Goal: Transaction & Acquisition: Purchase product/service

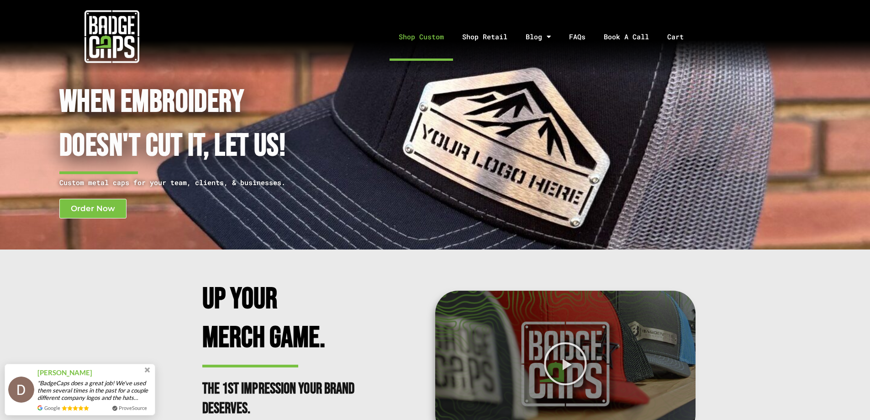
click at [411, 37] on link "Shop Custom" at bounding box center [421, 37] width 63 height 48
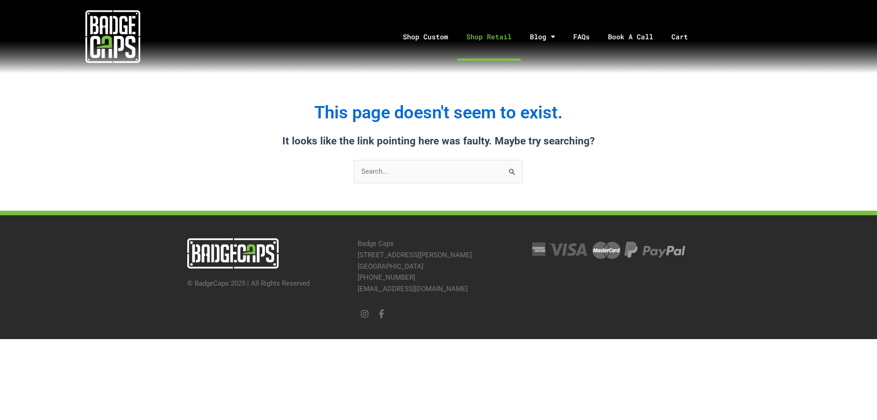
click at [472, 41] on link "Shop Retail" at bounding box center [488, 37] width 63 height 48
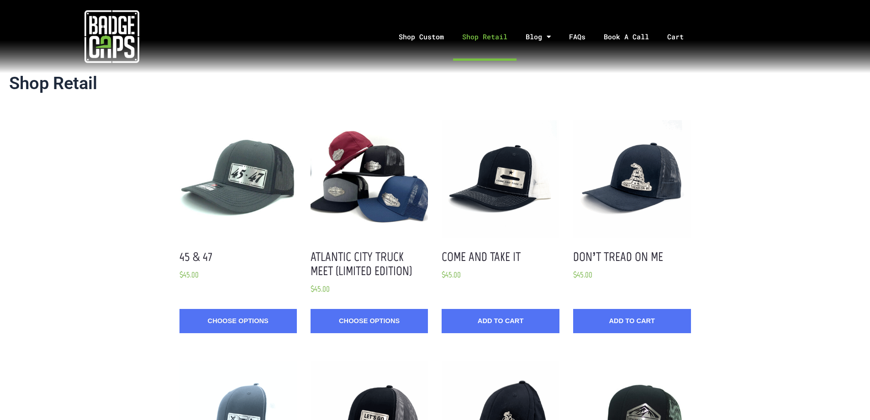
click at [260, 322] on link "Choose Options" at bounding box center [237, 321] width 117 height 24
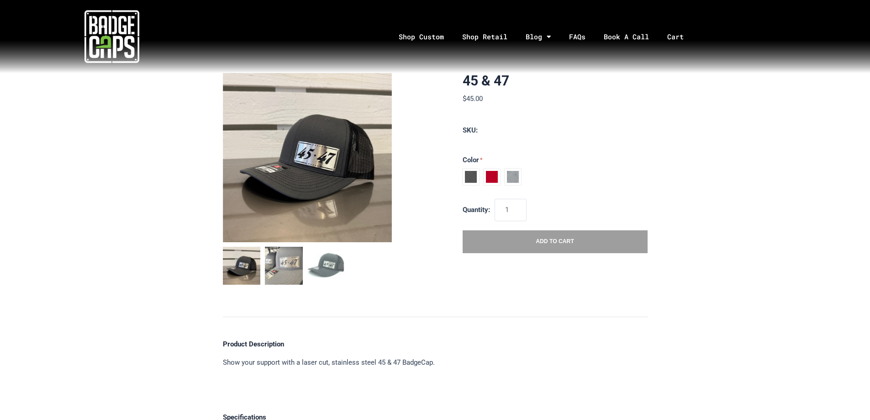
click at [468, 177] on span at bounding box center [471, 177] width 16 height 16
click at [463, 169] on input "Charcoal / Black" at bounding box center [463, 169] width 0 height 0
radio input "true"
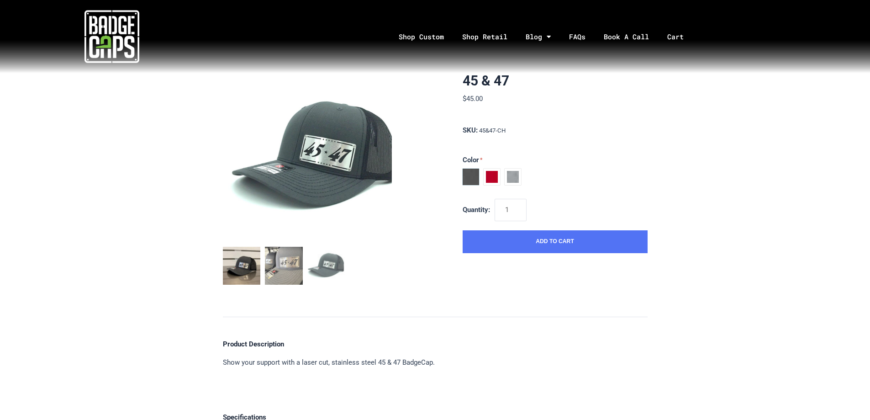
click at [494, 174] on span at bounding box center [492, 177] width 16 height 16
click at [463, 175] on input "Red / White" at bounding box center [463, 175] width 0 height 0
radio input "true"
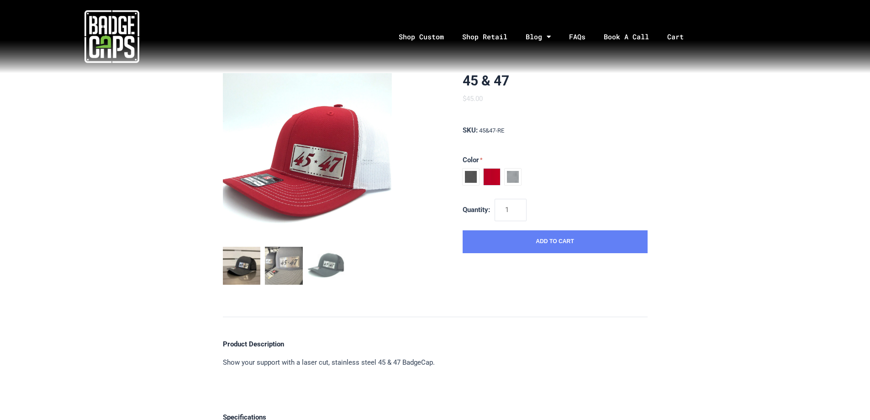
click at [511, 243] on button "Add to Cart" at bounding box center [555, 241] width 185 height 23
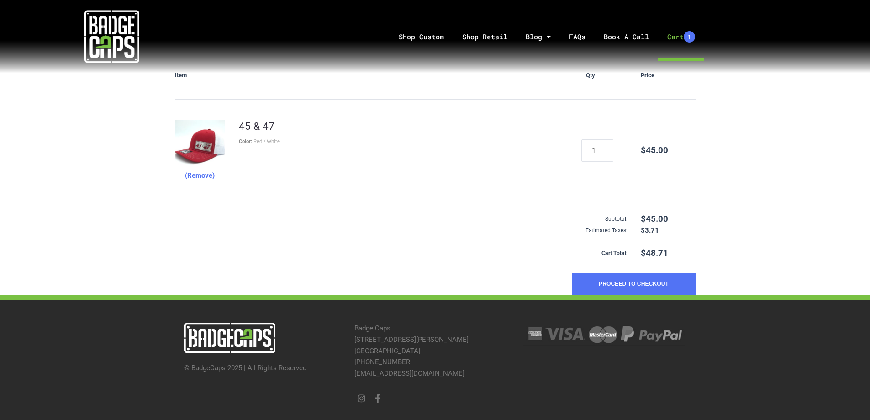
scroll to position [132, 0]
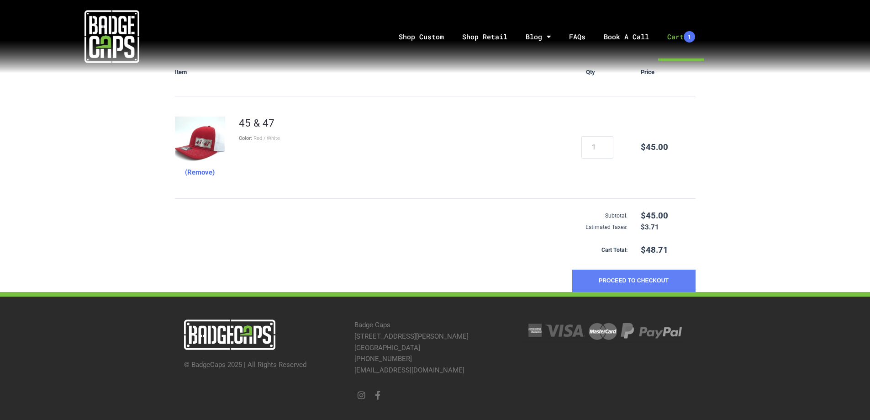
click at [624, 281] on button "Proceed to Checkout" at bounding box center [633, 280] width 123 height 23
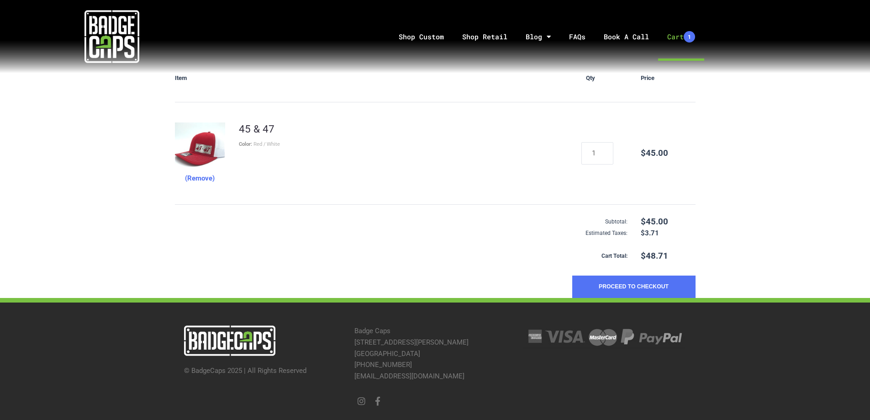
scroll to position [80, 0]
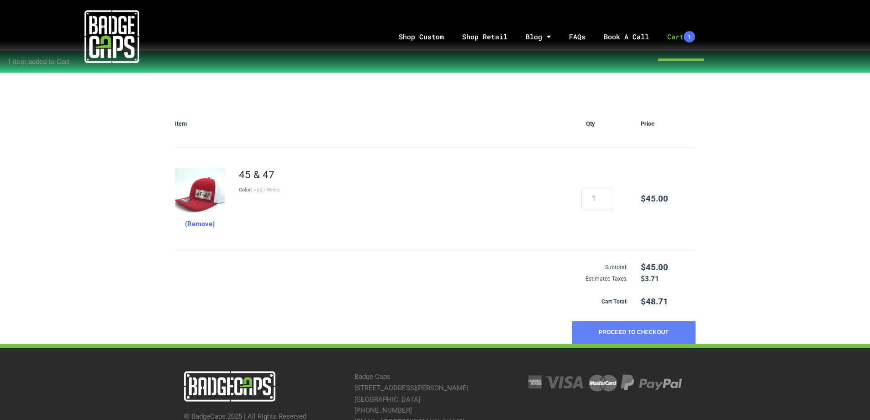
click at [644, 335] on button "Proceed to Checkout" at bounding box center [633, 332] width 123 height 23
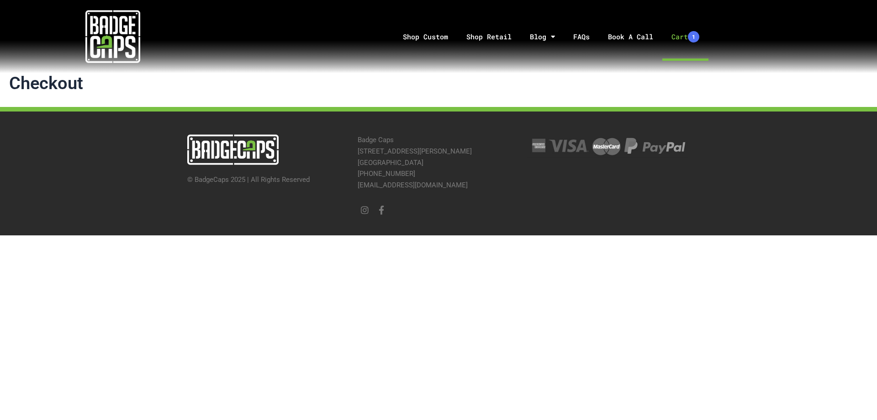
click at [673, 35] on link "Cart 1" at bounding box center [685, 37] width 46 height 48
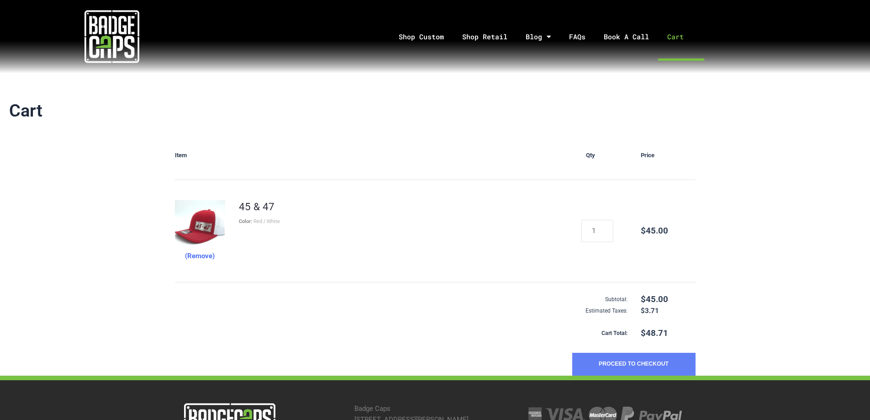
click at [637, 360] on button "Proceed to Checkout" at bounding box center [633, 364] width 123 height 23
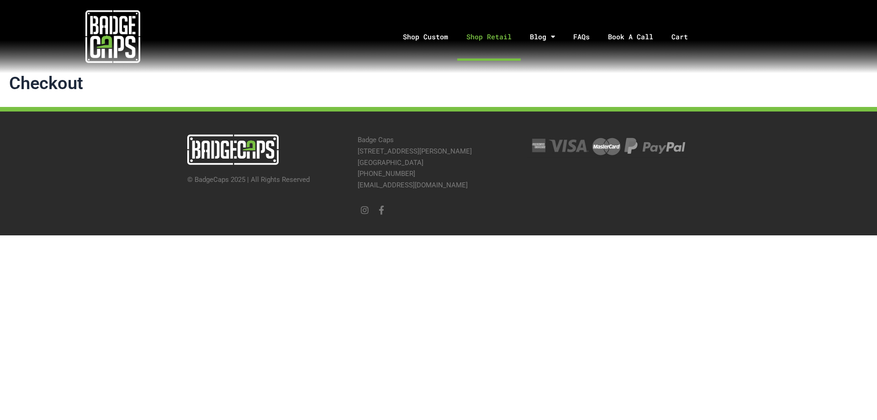
click at [497, 39] on link "Shop Retail" at bounding box center [488, 37] width 63 height 48
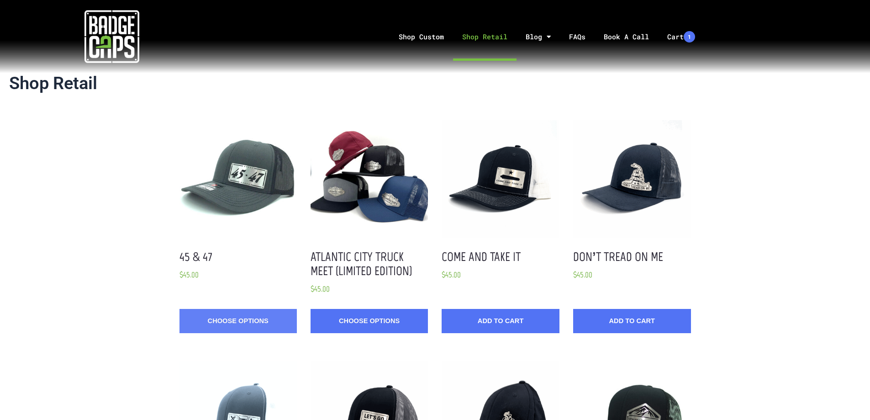
click at [242, 323] on link "Choose Options" at bounding box center [237, 321] width 117 height 24
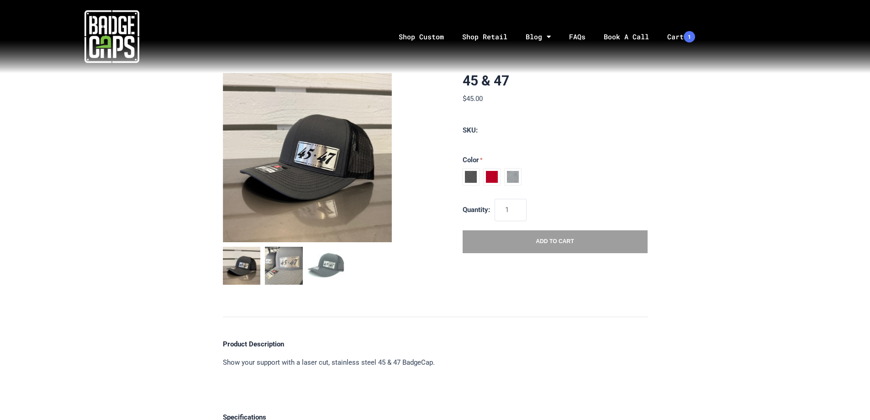
click at [476, 178] on span at bounding box center [471, 177] width 16 height 16
click at [463, 169] on input "Charcoal / Black" at bounding box center [463, 169] width 0 height 0
radio input "true"
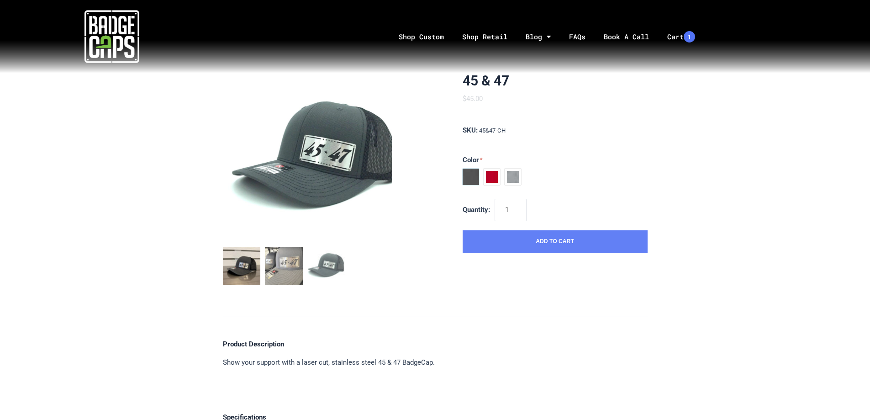
click at [489, 245] on button "Add to Cart" at bounding box center [555, 241] width 185 height 23
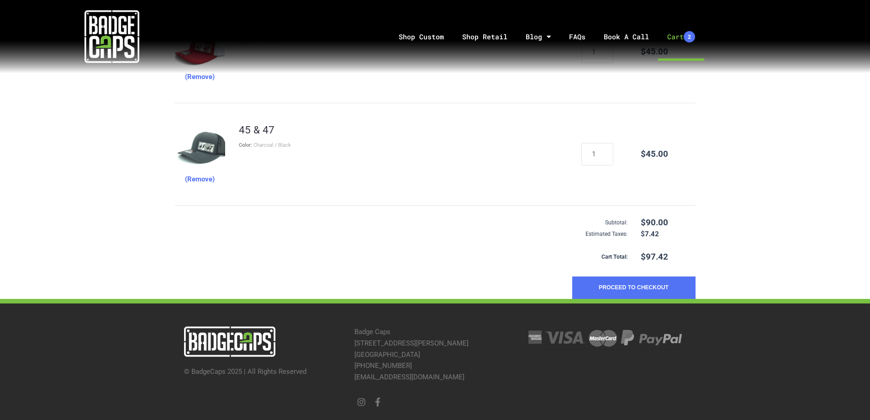
scroll to position [228, 0]
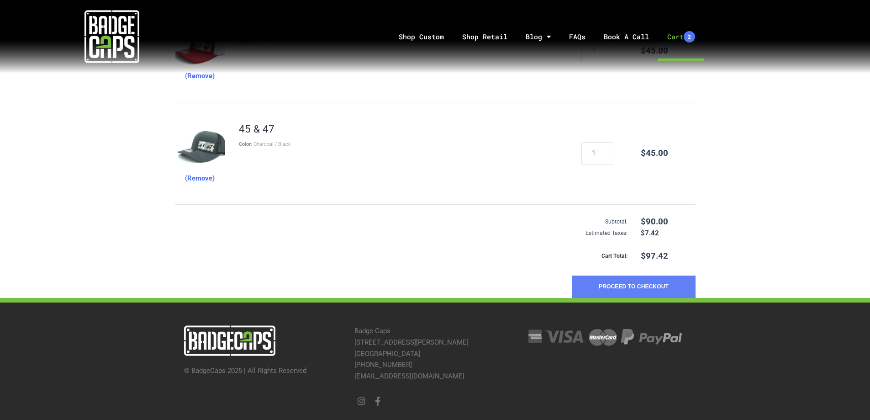
click at [662, 288] on button "Proceed to Checkout" at bounding box center [633, 286] width 123 height 23
